Goal: Check status: Check status

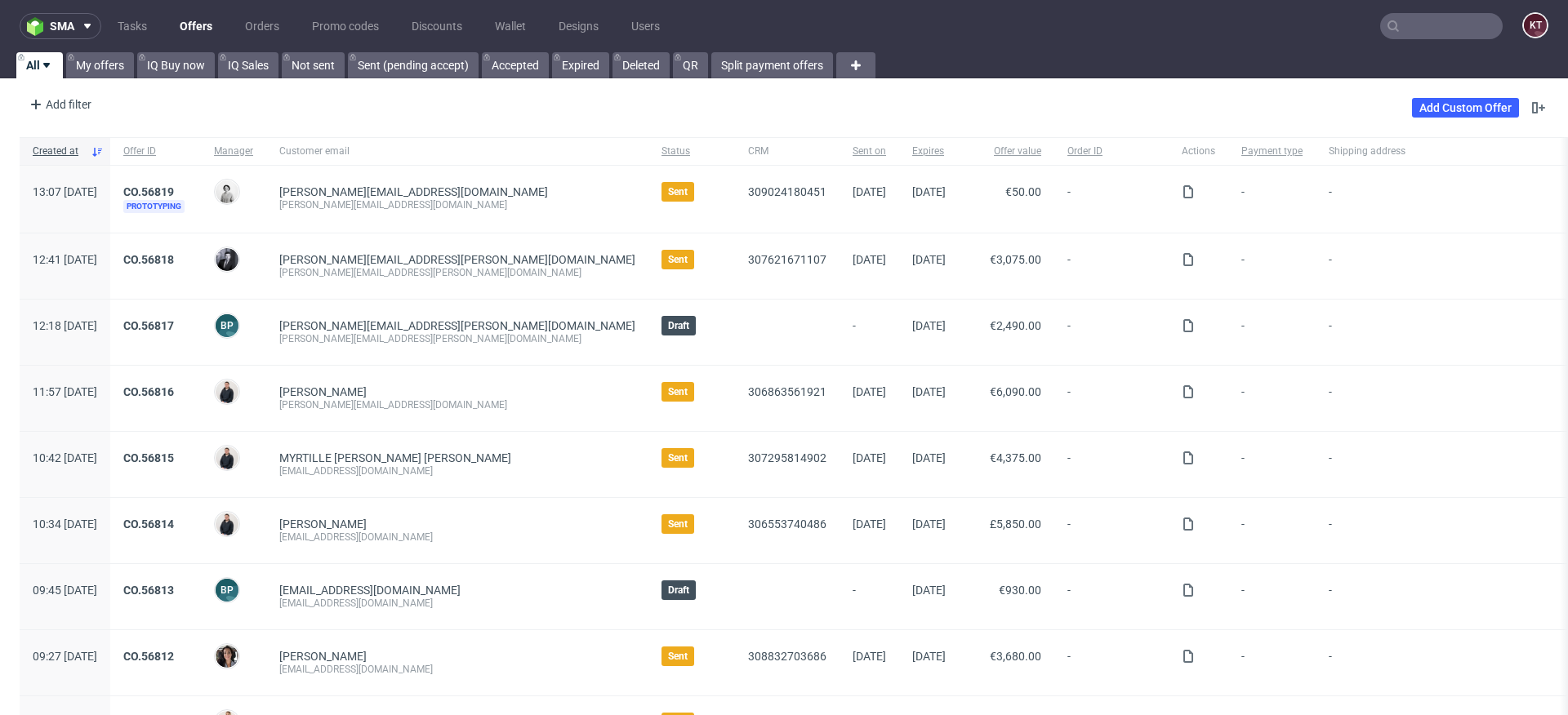
click at [1443, 29] on input "text" at bounding box center [1441, 26] width 123 height 26
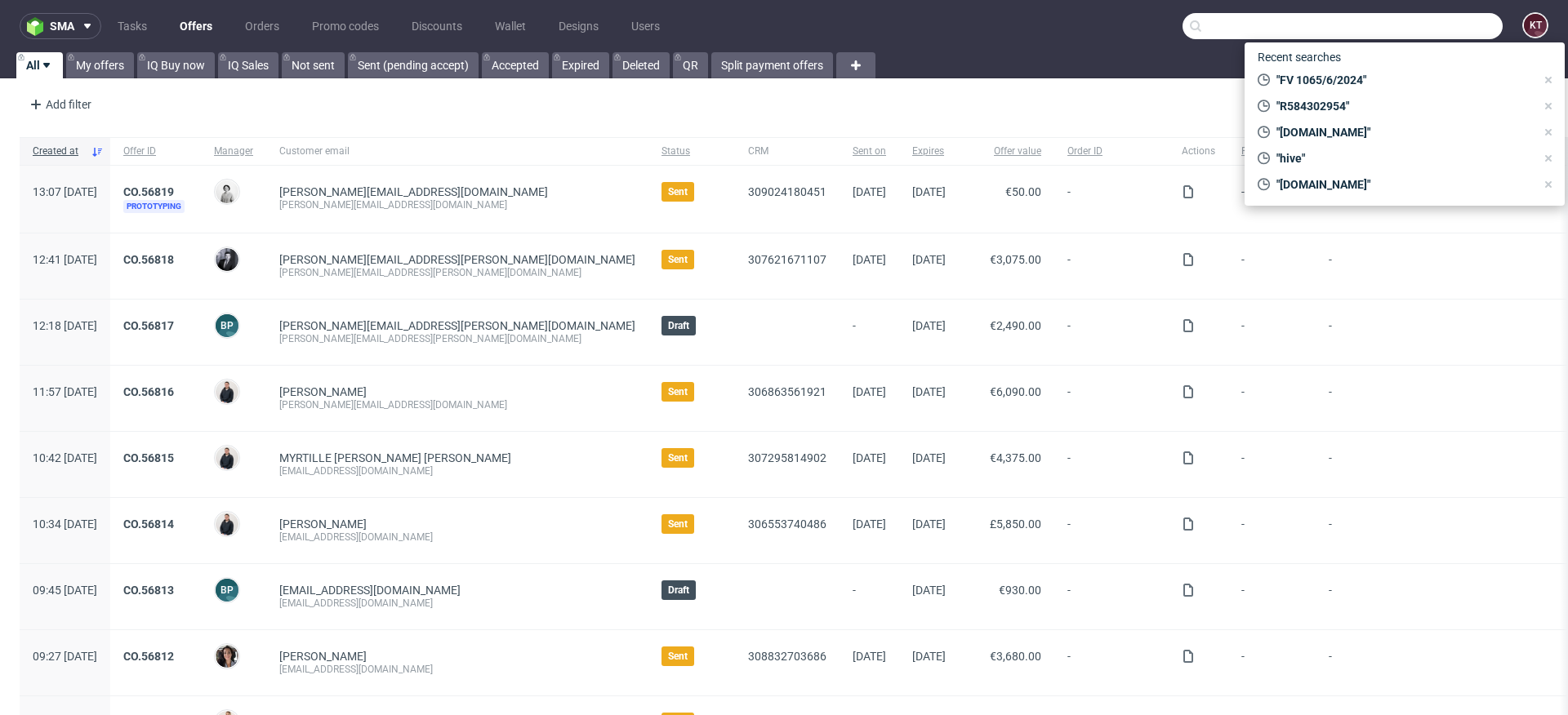
paste input "R203443141"
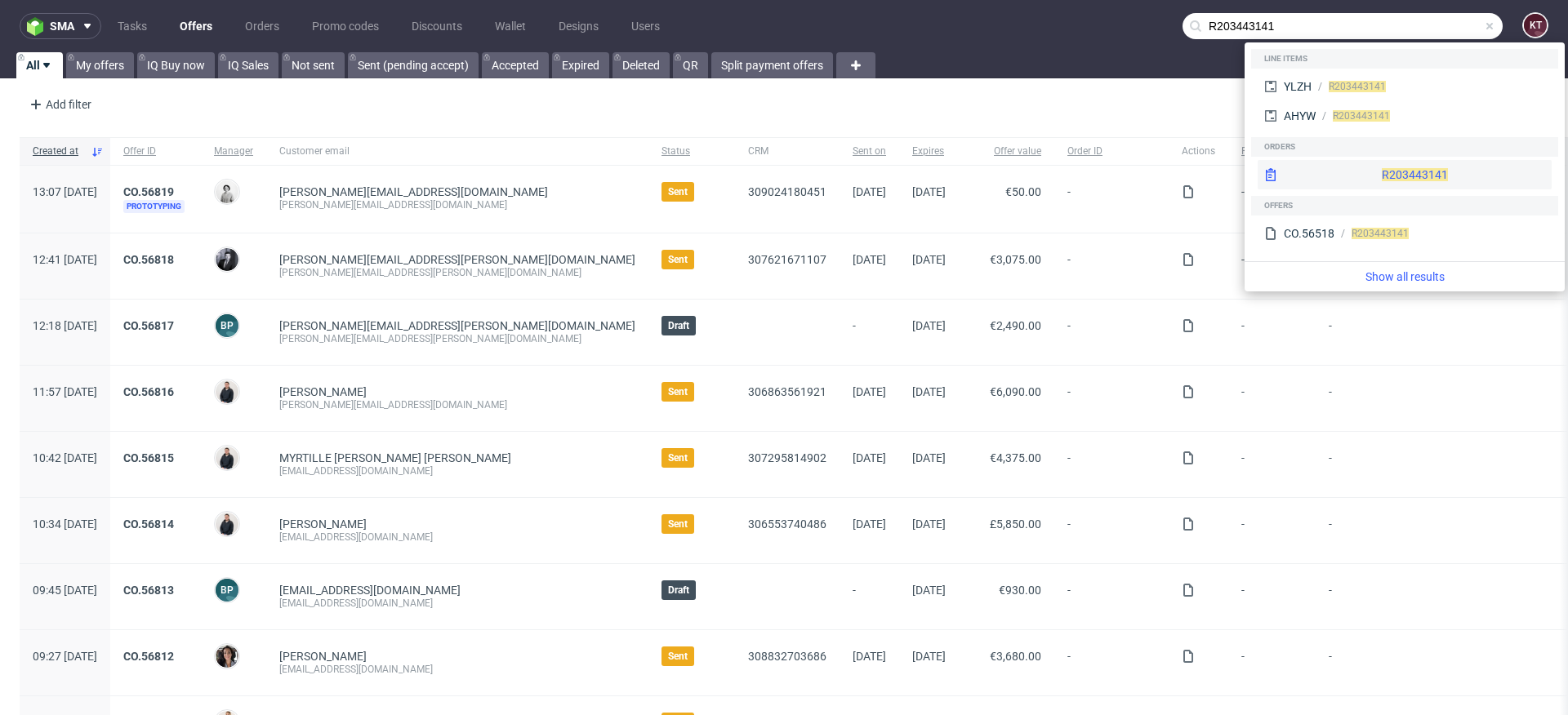
type input "R203443141"
click at [1371, 169] on div "R203443141" at bounding box center [1404, 175] width 294 height 29
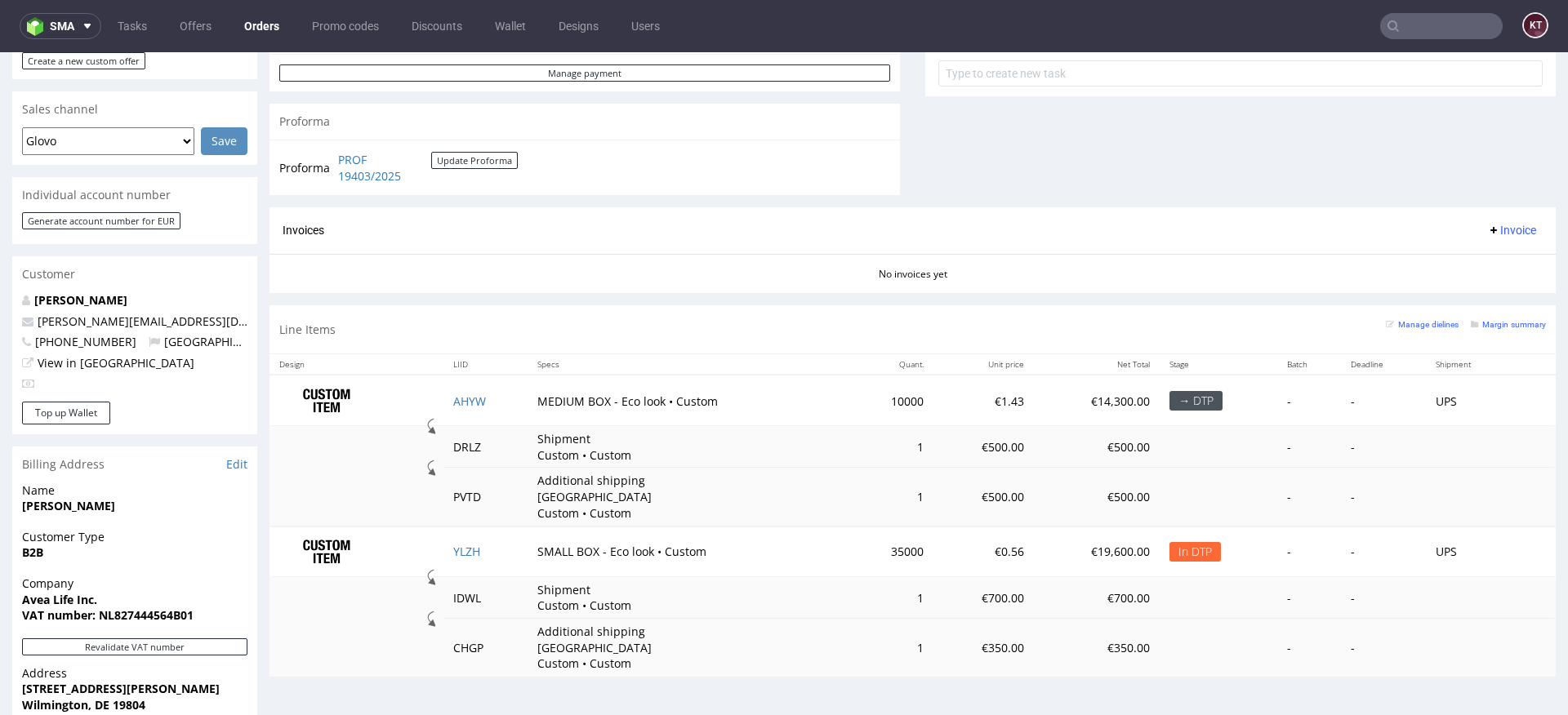
scroll to position [666, 0]
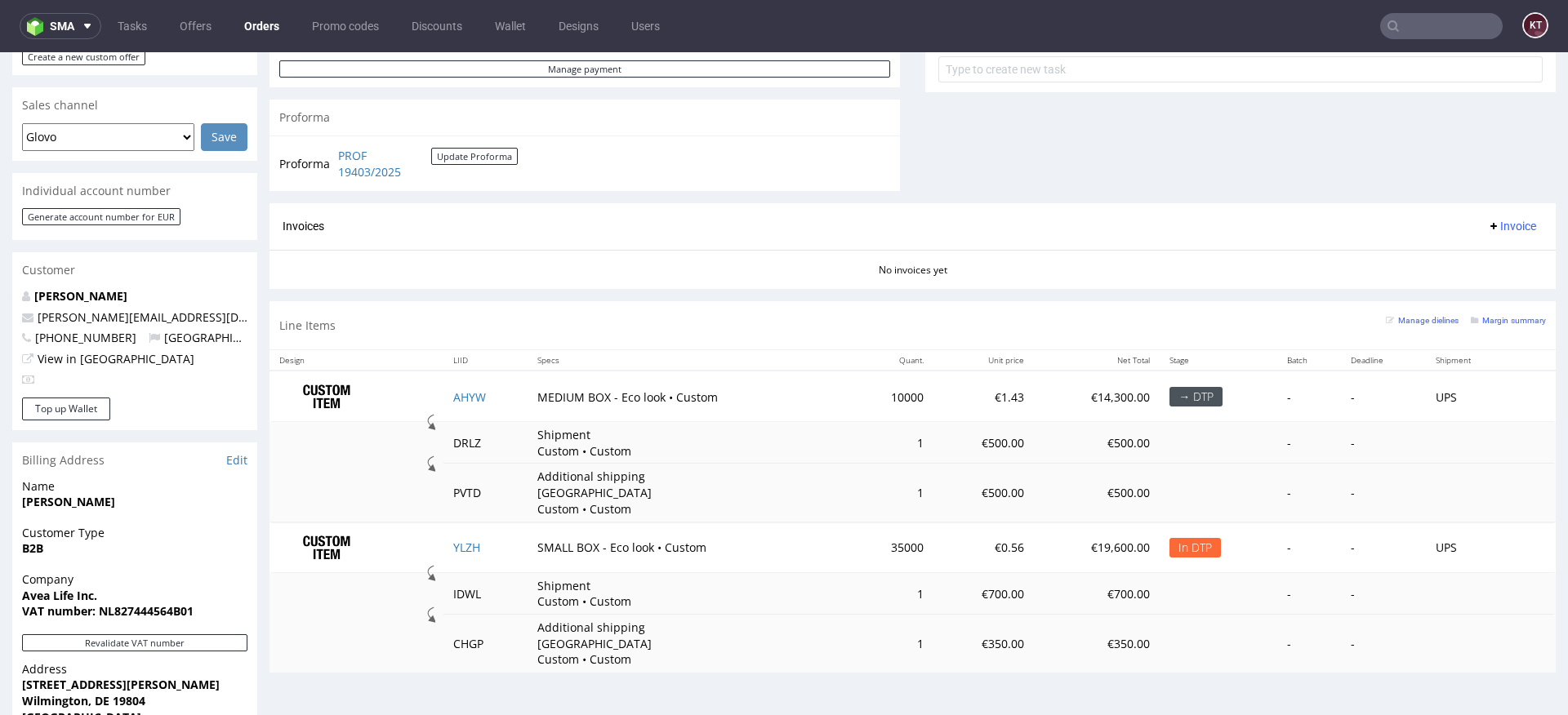
click at [1521, 327] on div "Margin summary" at bounding box center [1507, 320] width 75 height 17
click at [1520, 322] on small "Margin summary" at bounding box center [1507, 321] width 75 height 9
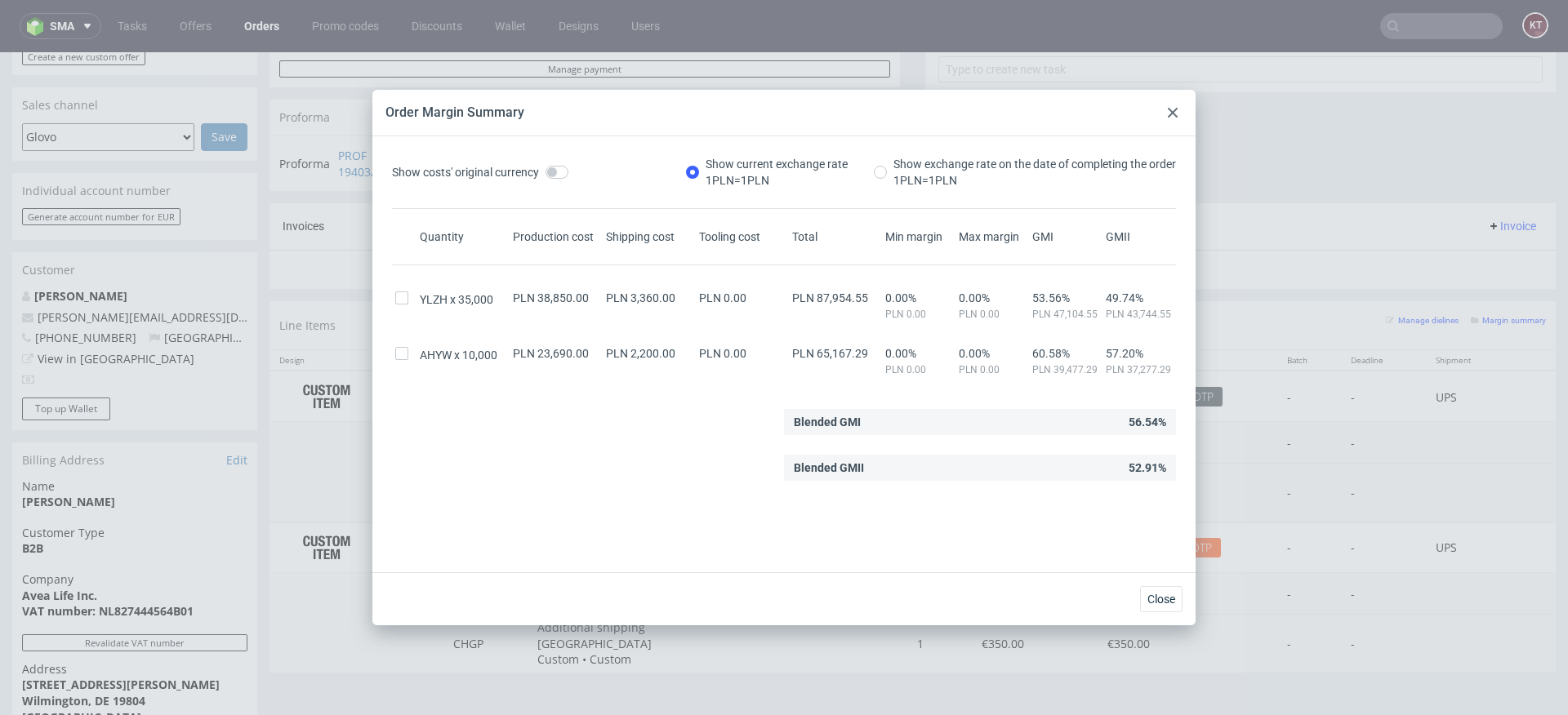
click at [1176, 108] on use at bounding box center [1173, 112] width 10 height 10
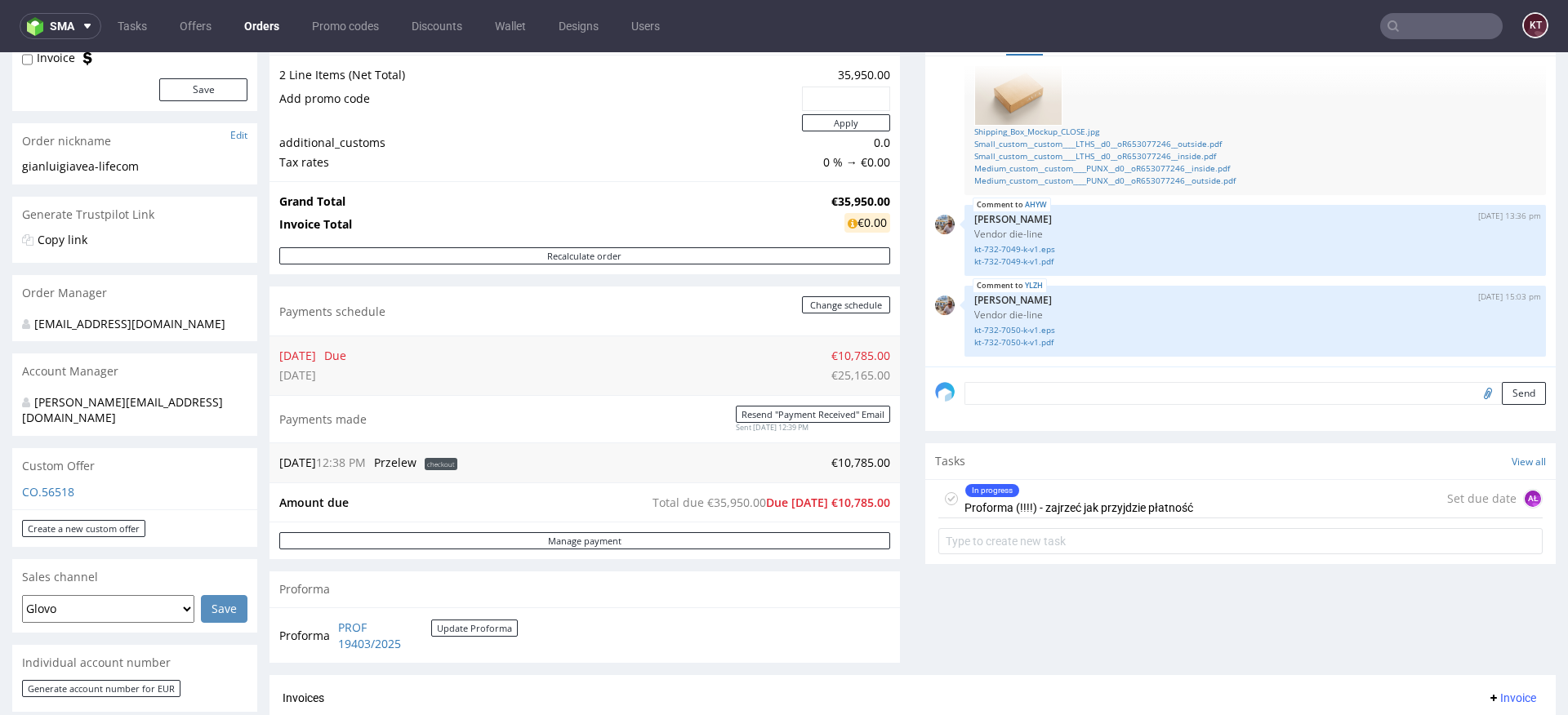
scroll to position [188, 0]
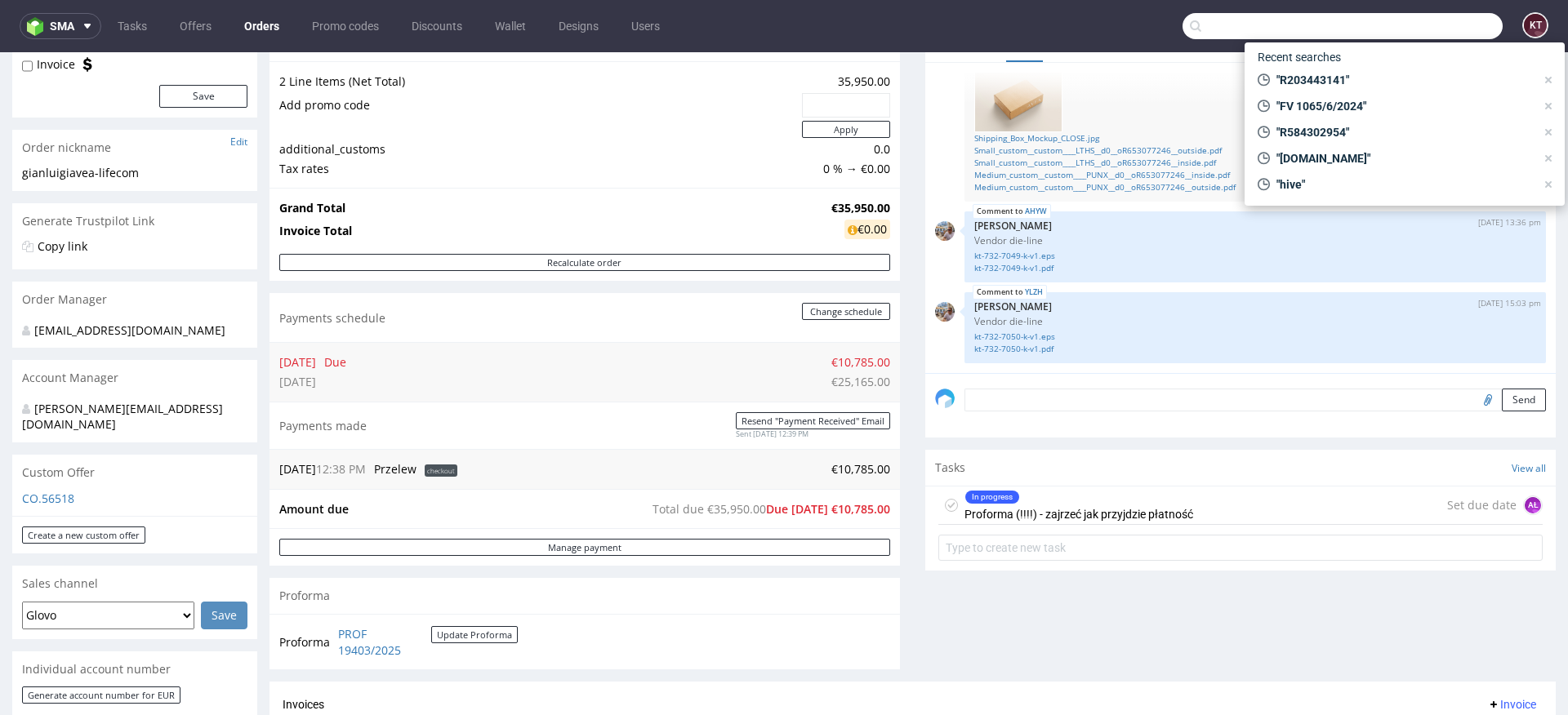
click at [1434, 25] on input "text" at bounding box center [1342, 26] width 320 height 26
paste input "R172264962"
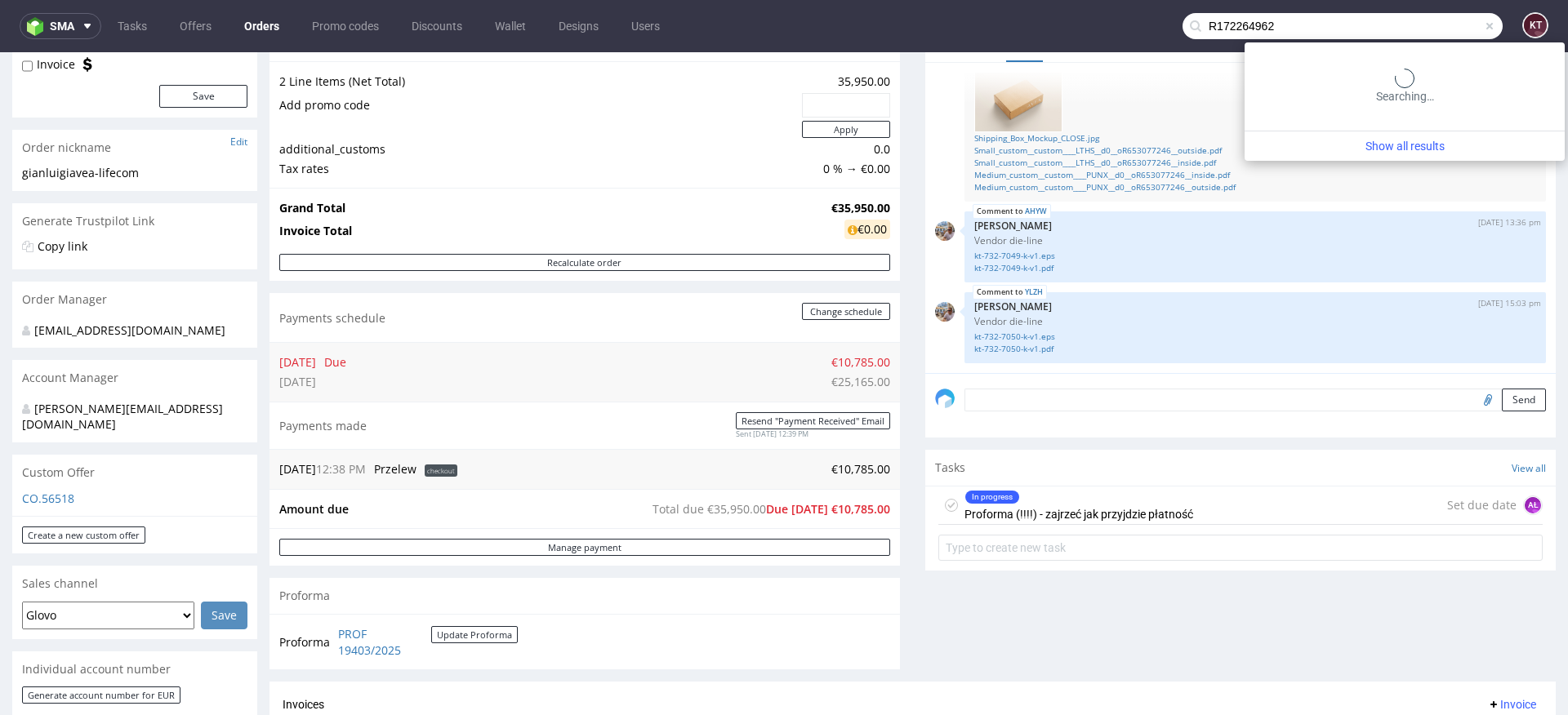
type input "R172264962"
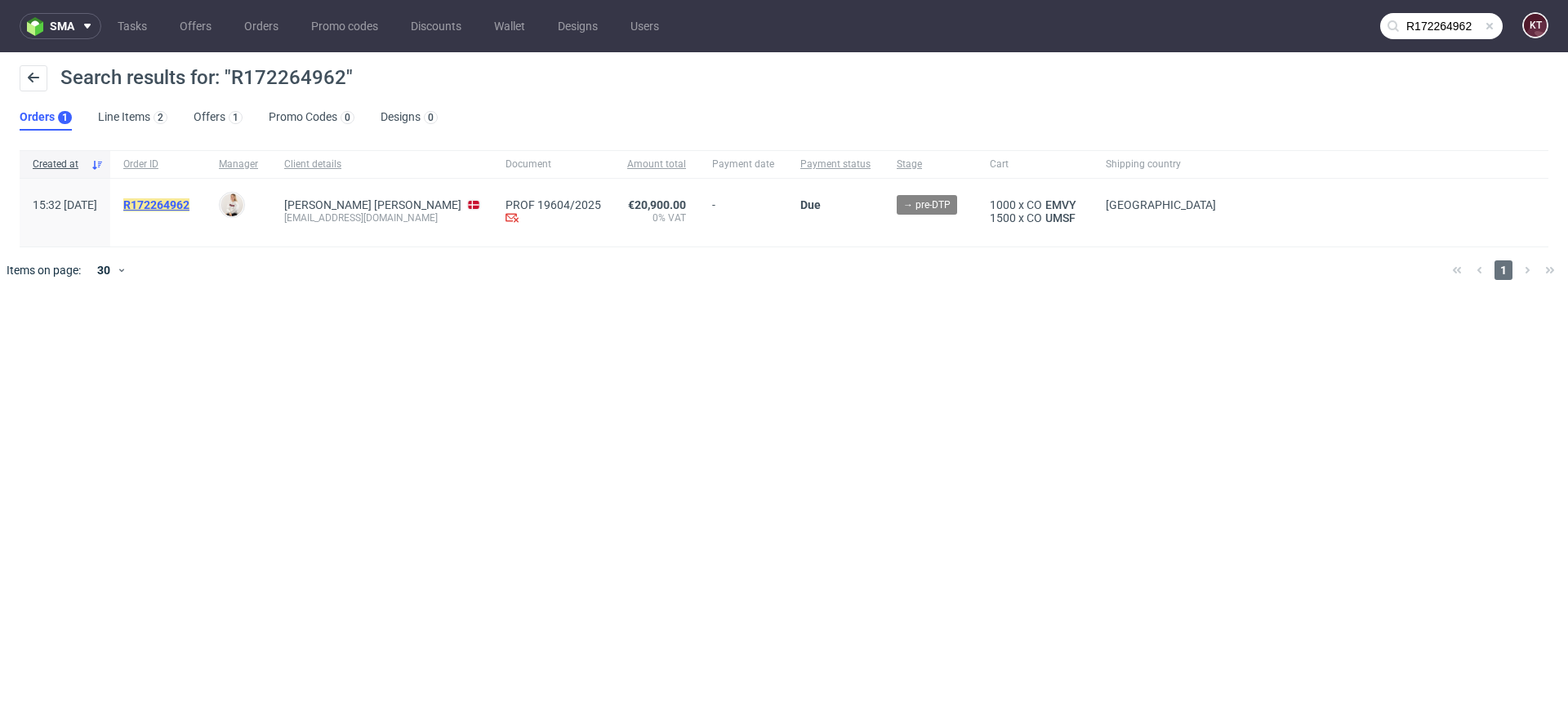
click at [190, 203] on mark "R172264962" at bounding box center [157, 205] width 66 height 13
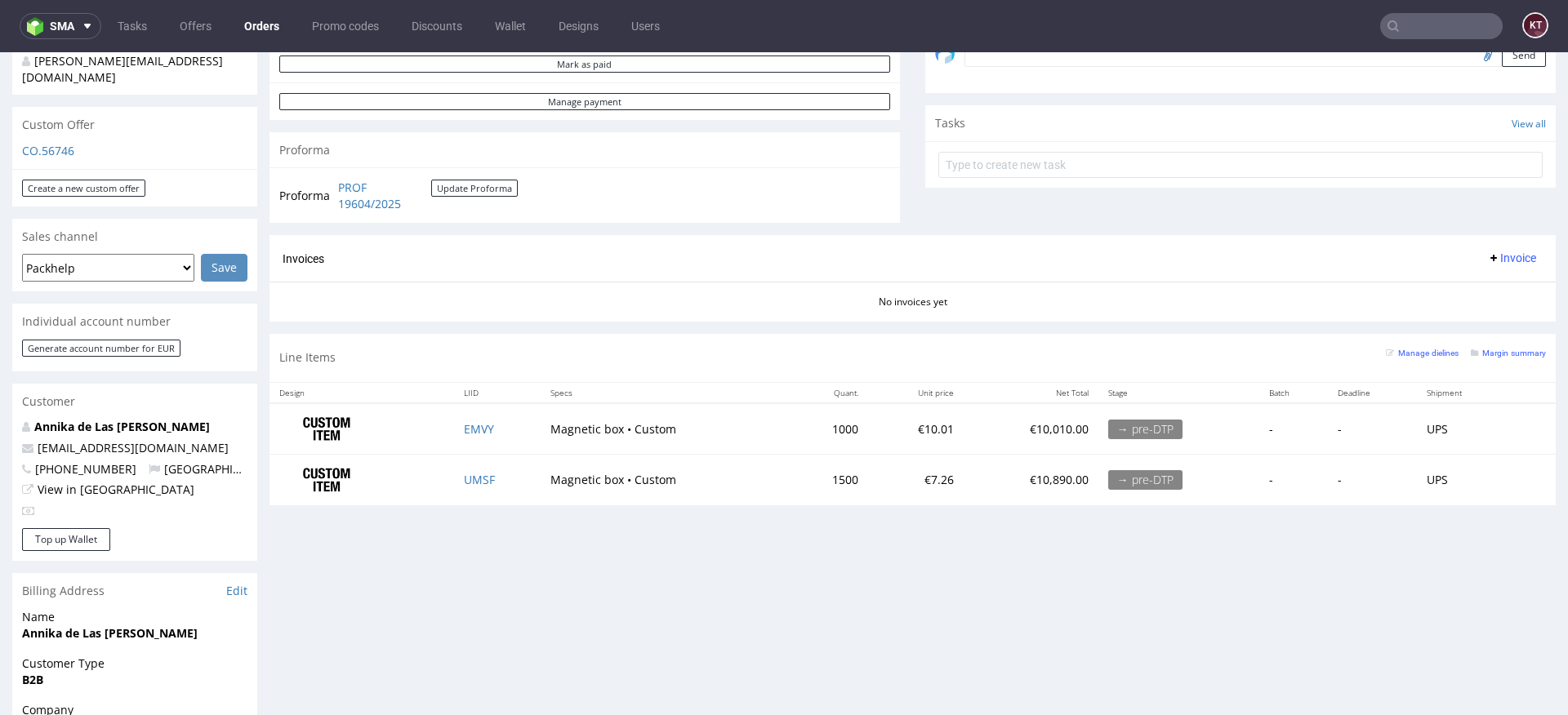
scroll to position [533, 0]
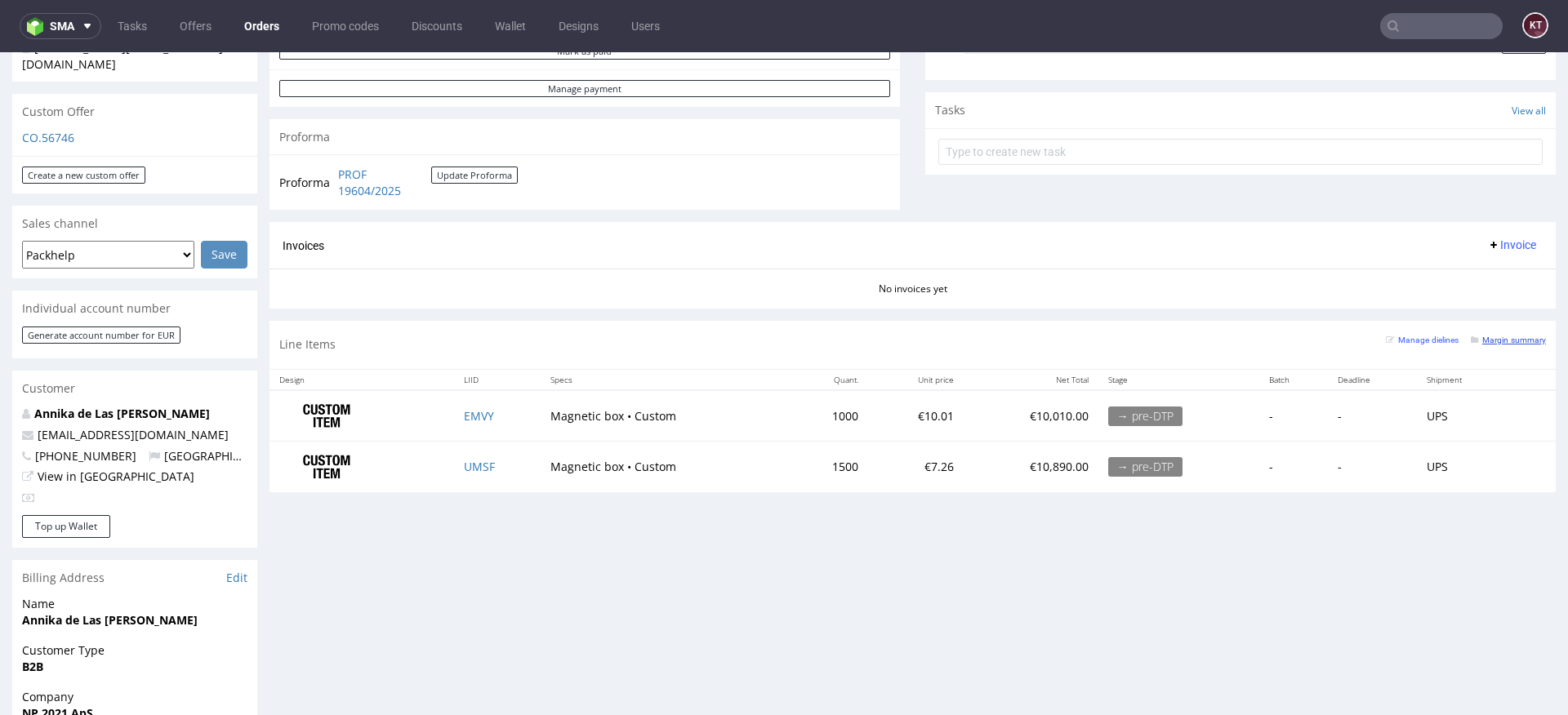
click at [1510, 336] on small "Margin summary" at bounding box center [1507, 340] width 75 height 9
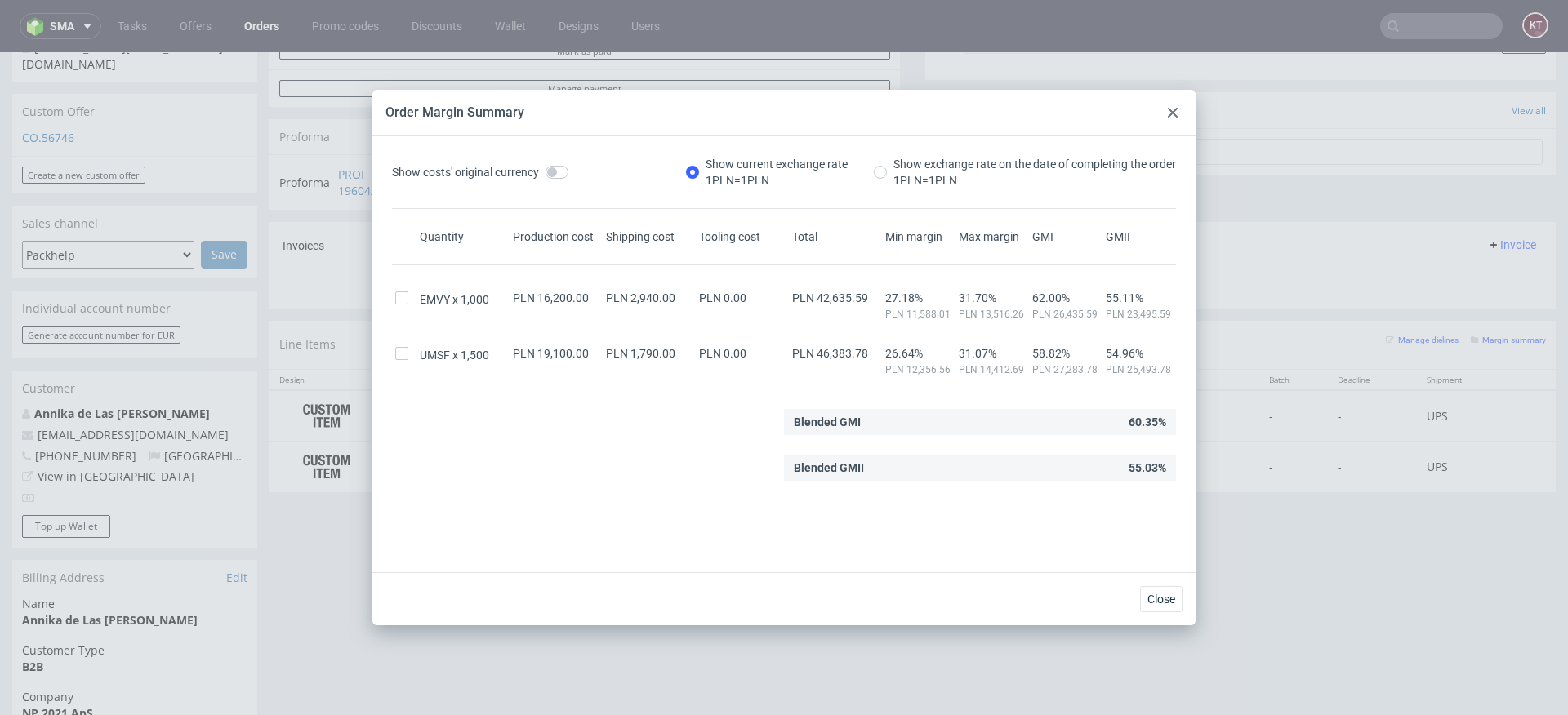
click at [1171, 106] on div at bounding box center [1172, 112] width 19 height 19
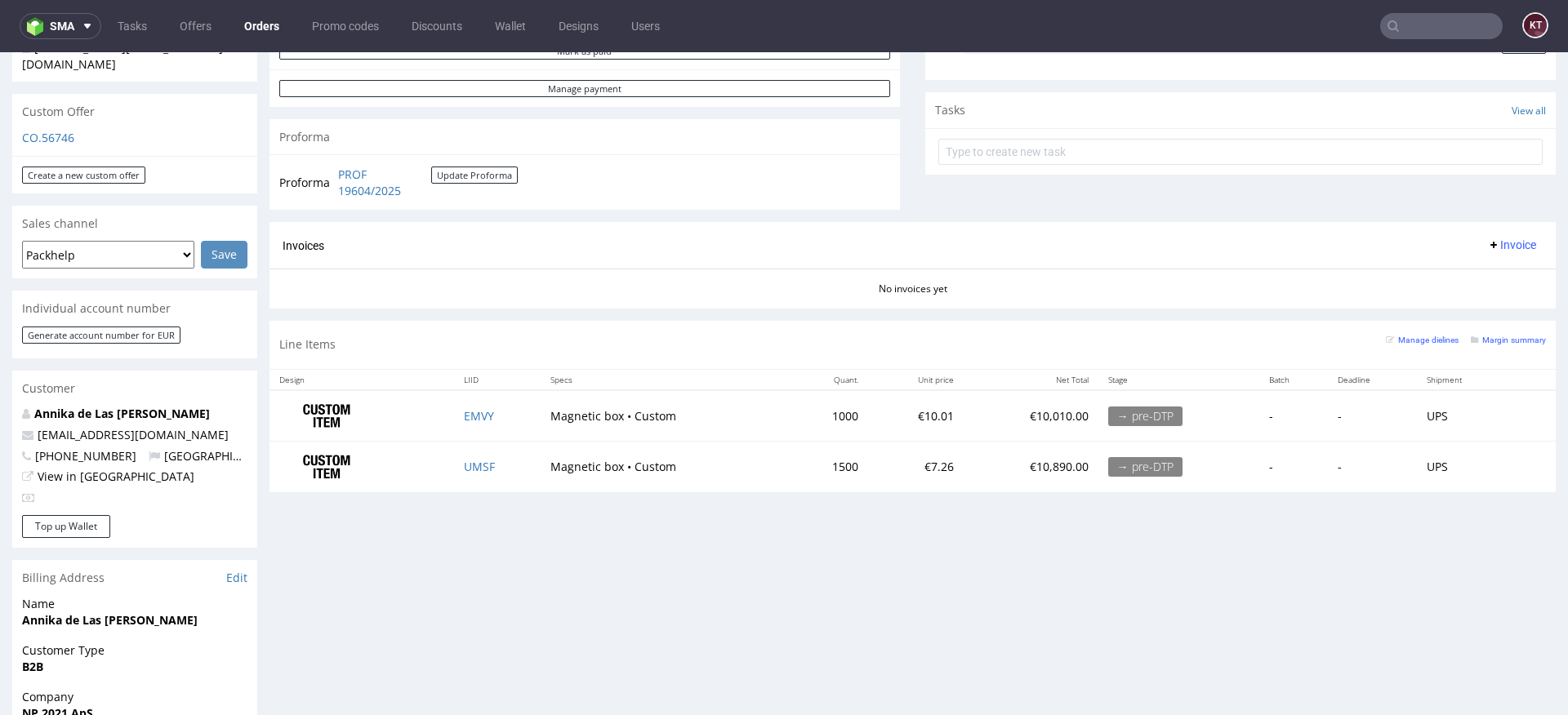
click at [1418, 29] on input "text" at bounding box center [1441, 26] width 123 height 26
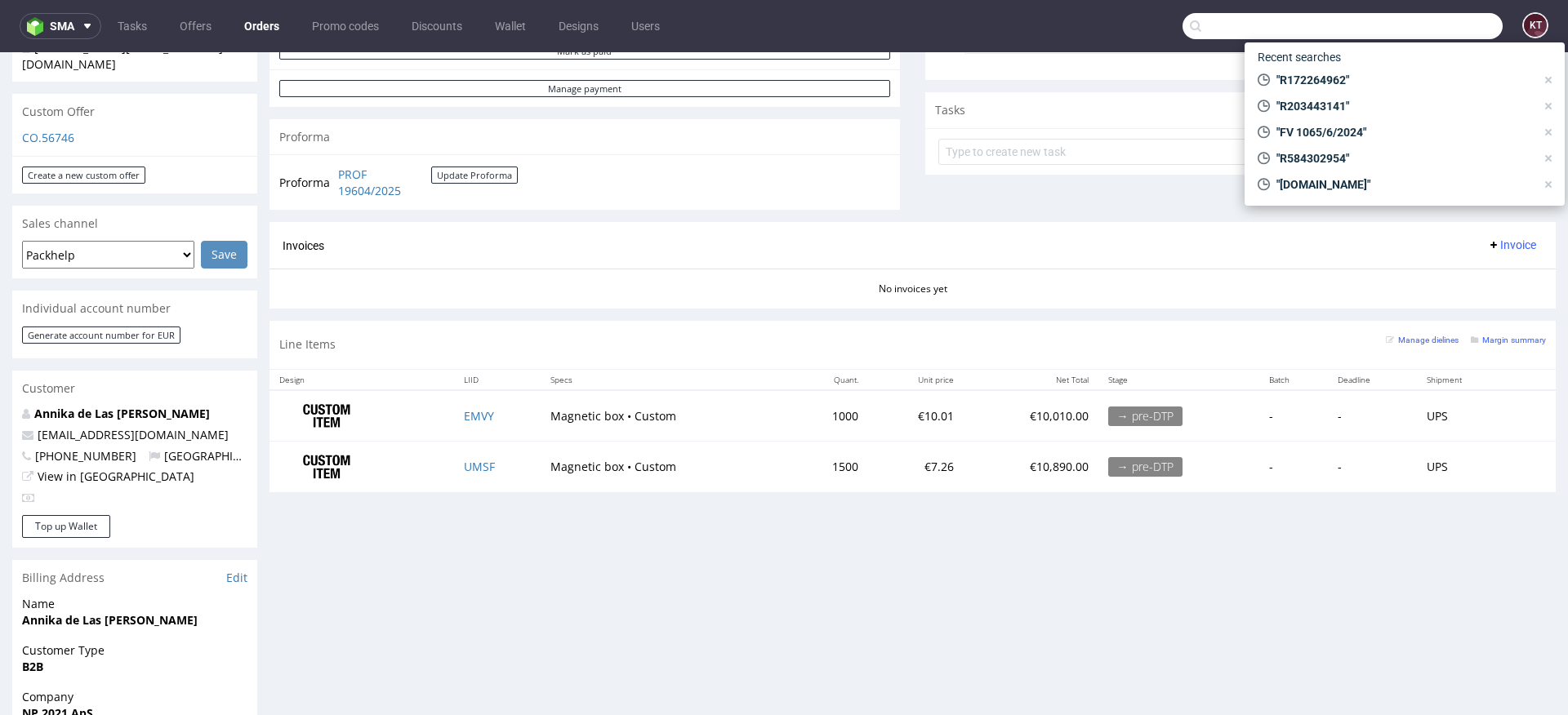
paste input "R332856890"
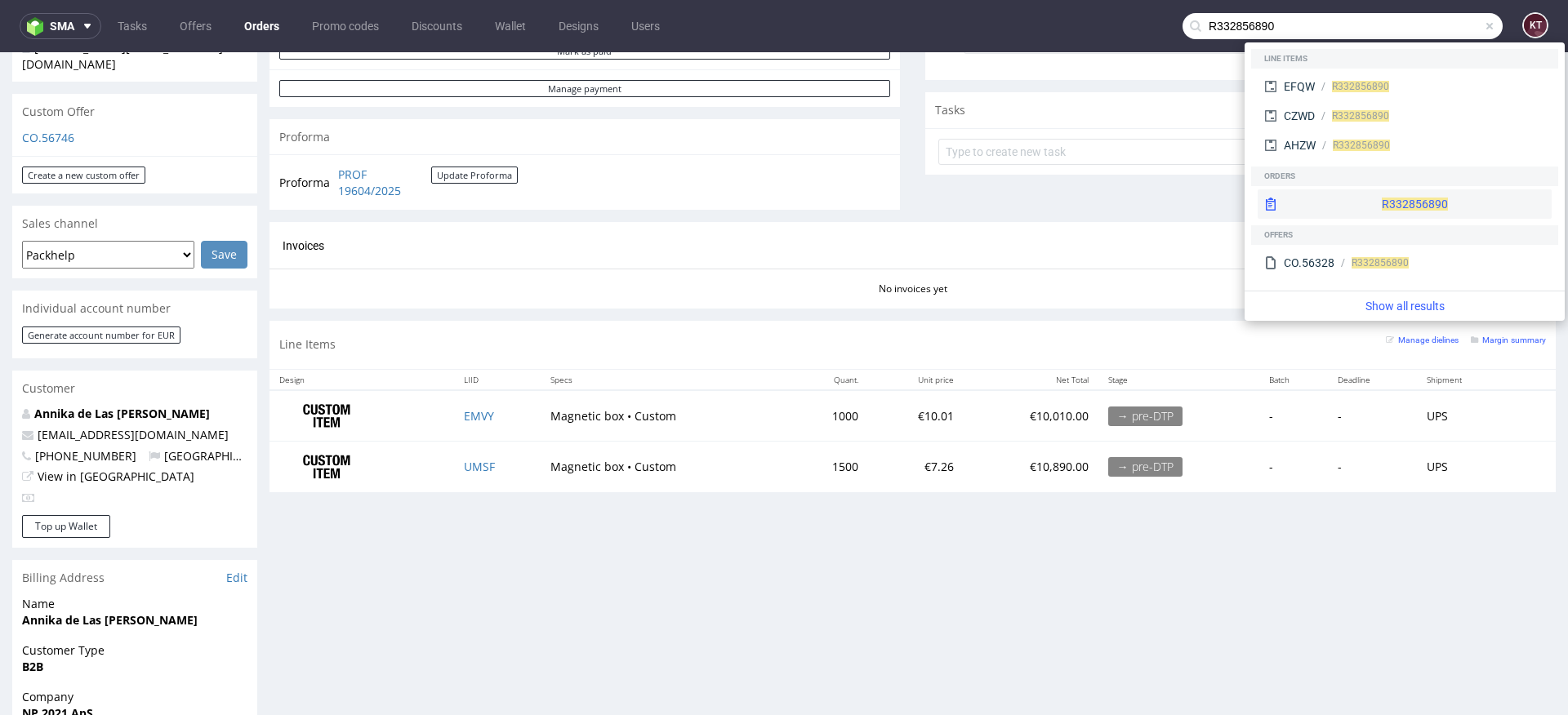
type input "R332856890"
click at [1356, 201] on div "R332856890" at bounding box center [1404, 205] width 294 height 29
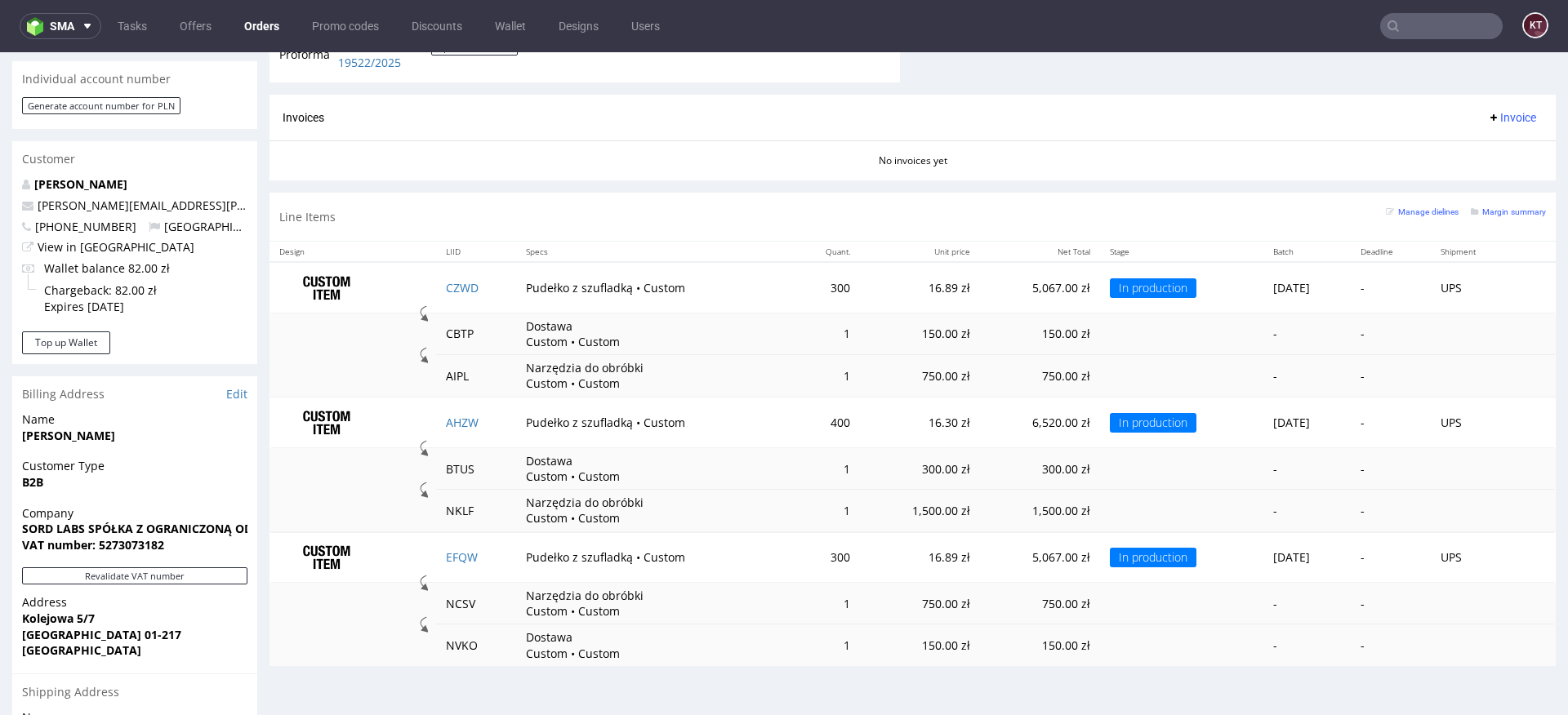
scroll to position [768, 0]
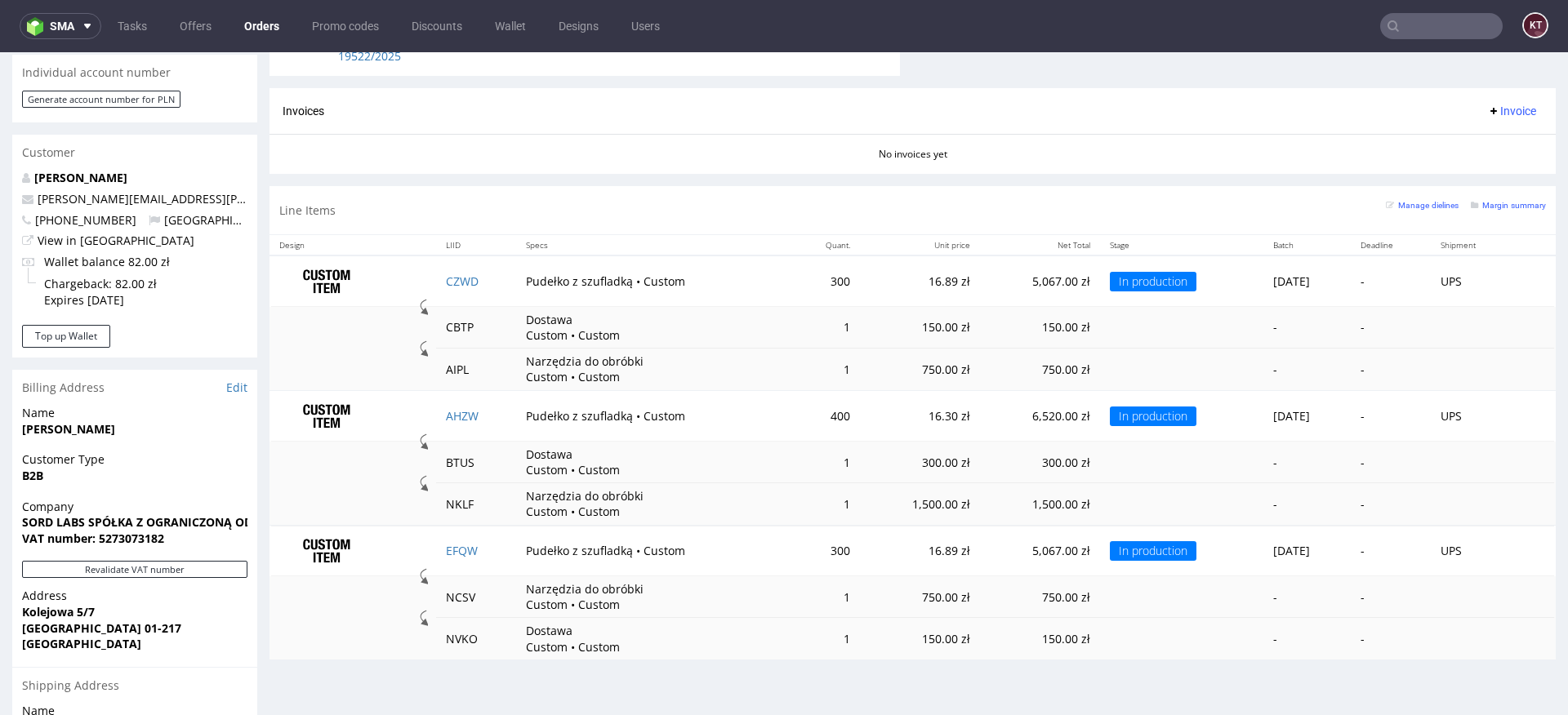
click at [1446, 24] on input "text" at bounding box center [1441, 26] width 123 height 26
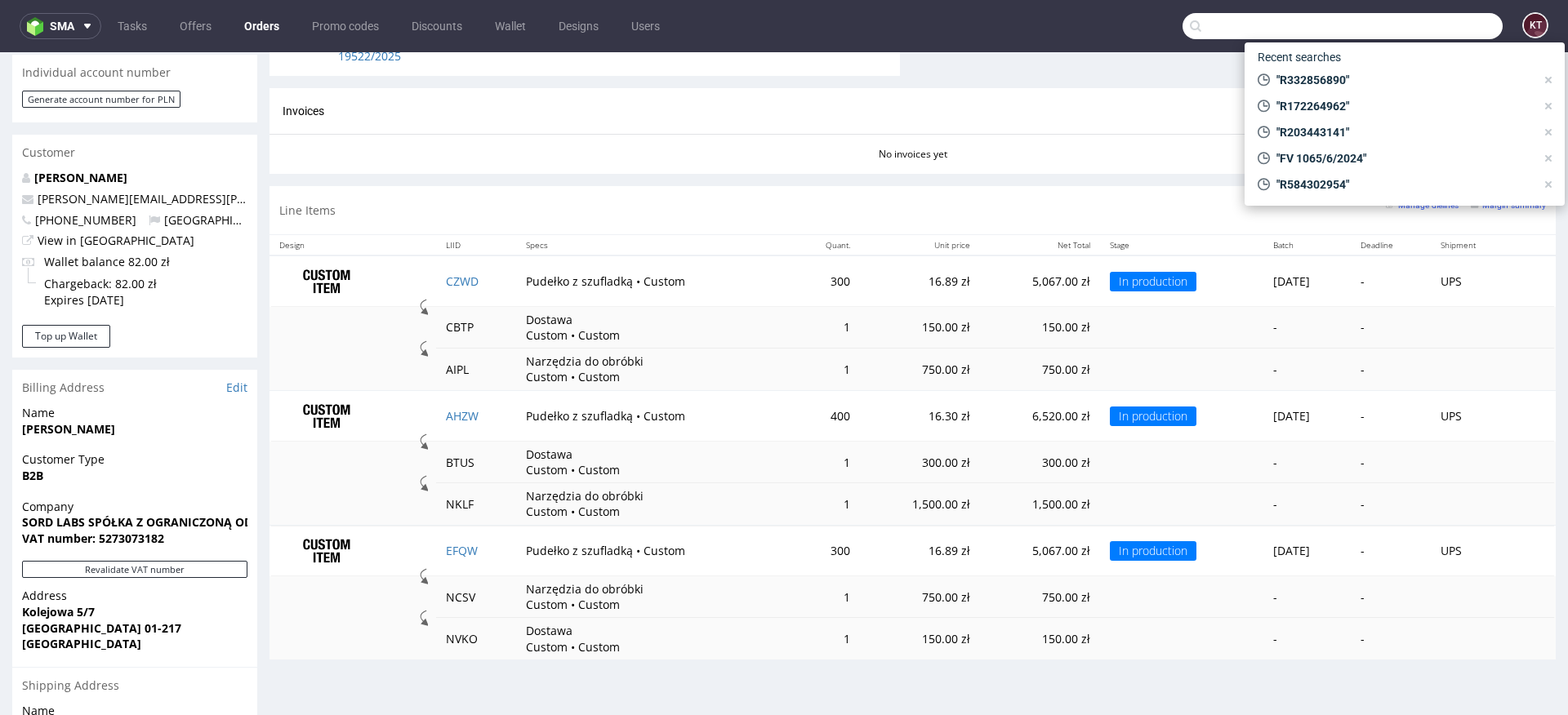
paste input "R752040841"
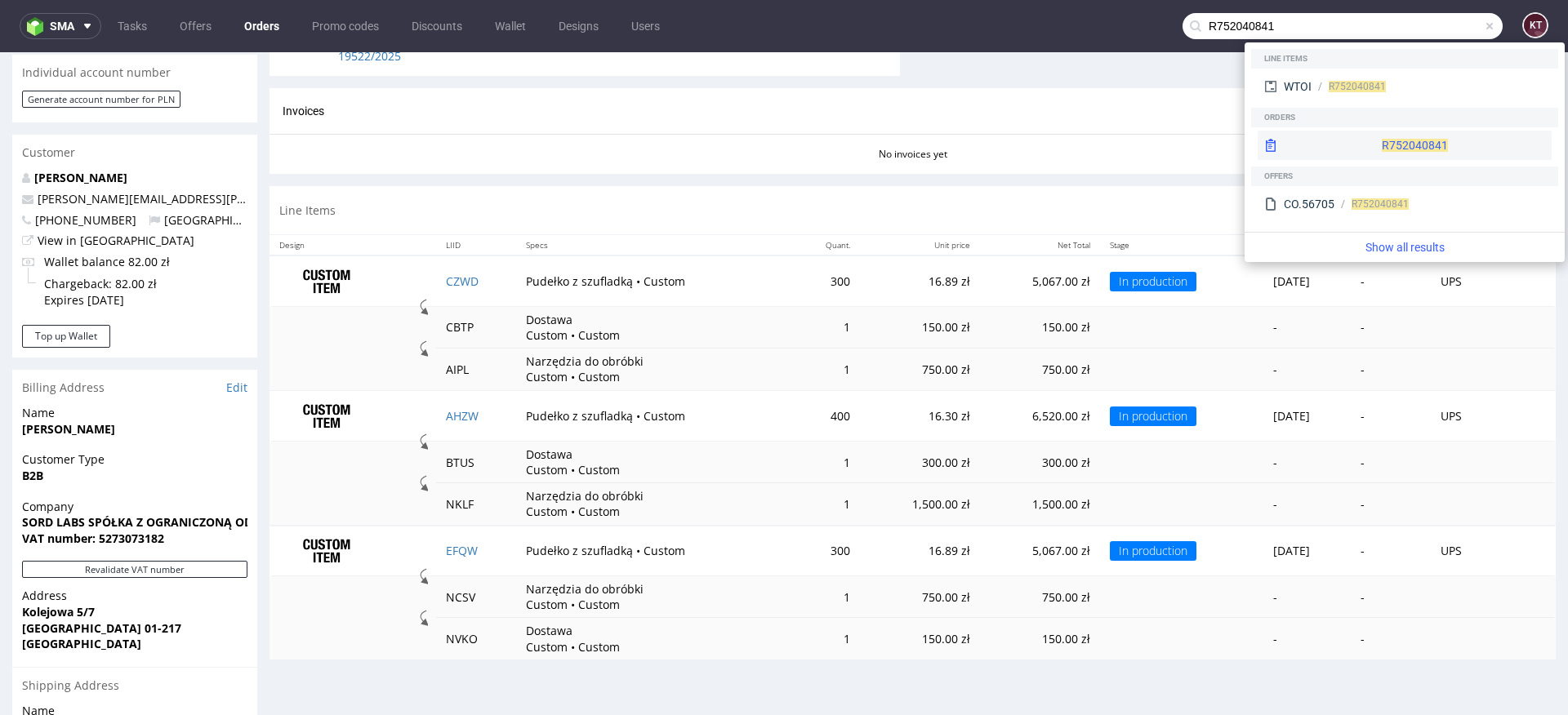
type input "R752040841"
click at [1362, 141] on div "R752040841" at bounding box center [1404, 146] width 294 height 29
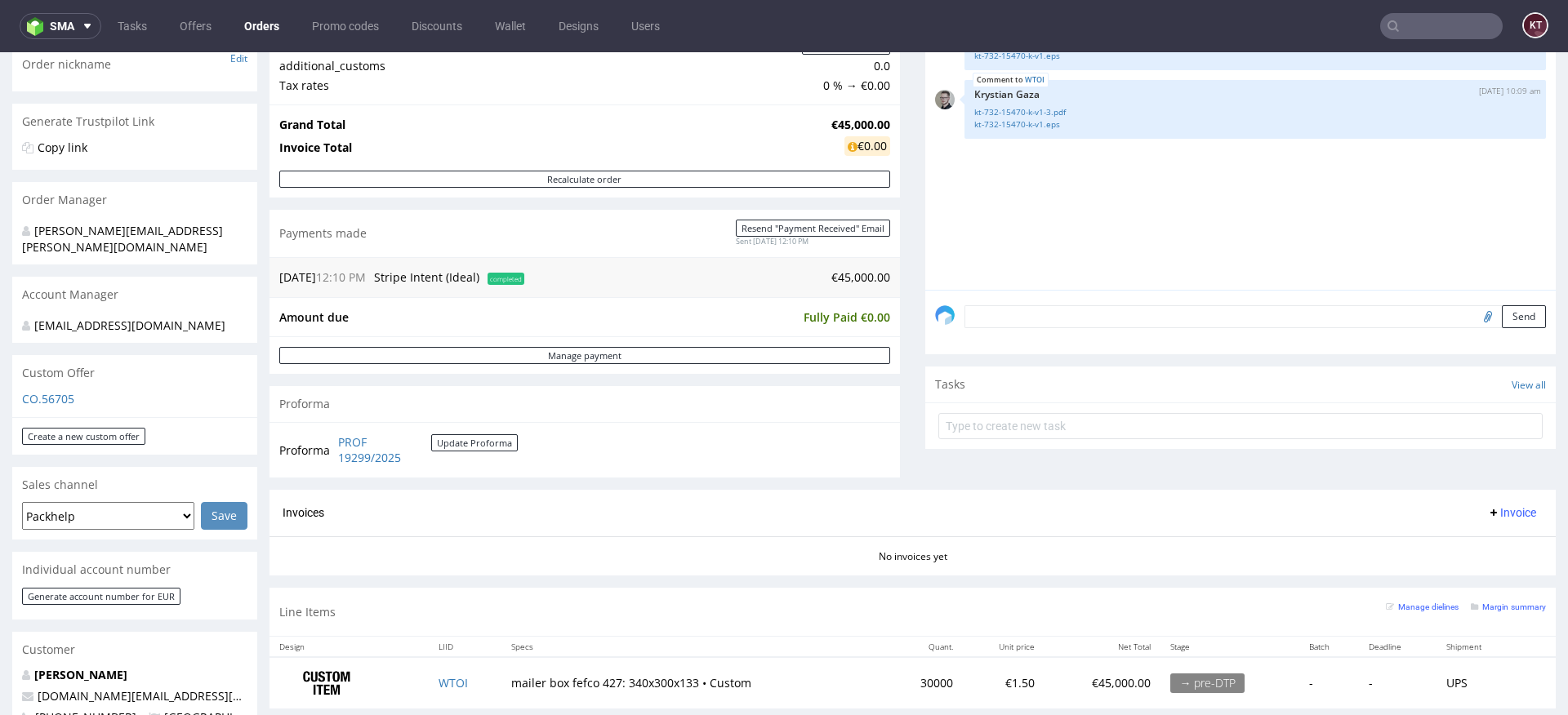
scroll to position [266, 0]
